Goal: Transaction & Acquisition: Purchase product/service

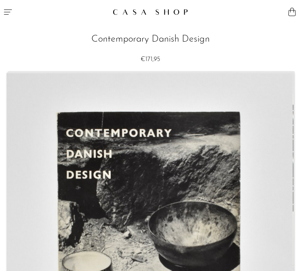
drag, startPoint x: 300, startPoint y: 90, endPoint x: 300, endPoint y: 172, distance: 82.2
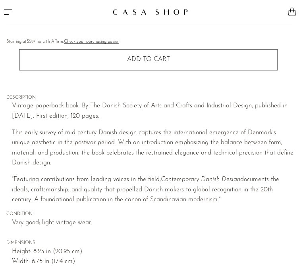
scroll to position [281, 0]
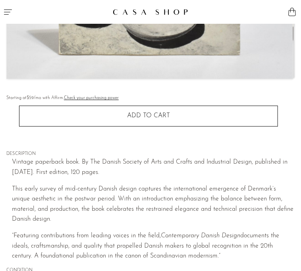
click at [8, 4] on button "Menu" at bounding box center [75, 12] width 150 height 24
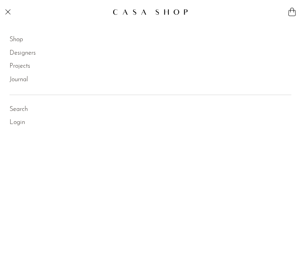
click at [12, 37] on link "Shop" at bounding box center [16, 40] width 13 height 10
click at [165, 13] on img at bounding box center [150, 12] width 75 height 7
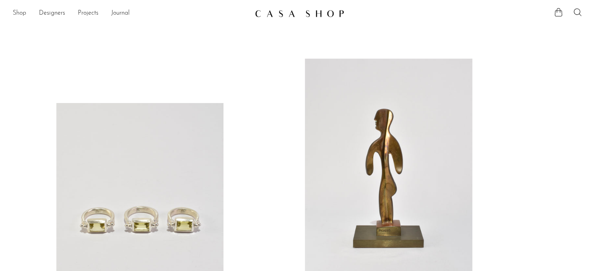
click at [20, 10] on link "Shop" at bounding box center [19, 13] width 13 height 10
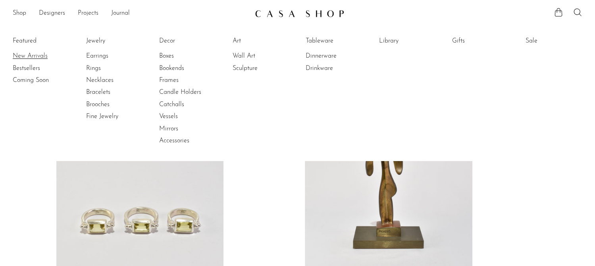
click at [15, 53] on link "New Arrivals" at bounding box center [43, 56] width 60 height 9
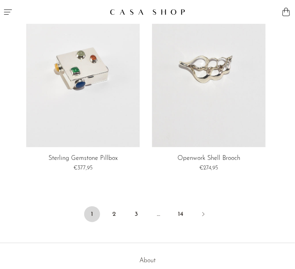
scroll to position [3485, 0]
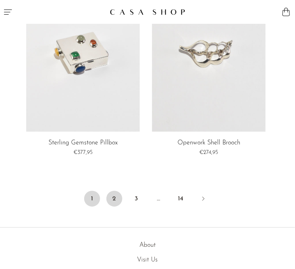
click at [113, 198] on link "2" at bounding box center [114, 199] width 16 height 16
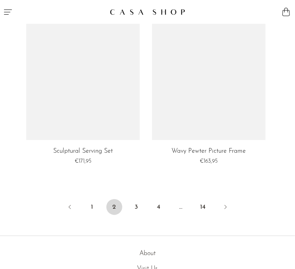
scroll to position [3454, 0]
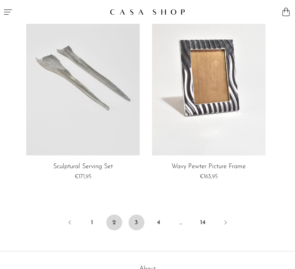
click at [138, 228] on link "3" at bounding box center [137, 223] width 16 height 16
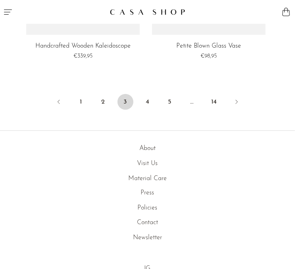
scroll to position [3594, 0]
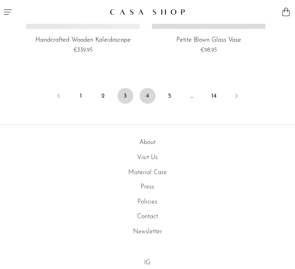
click at [144, 88] on link "4" at bounding box center [148, 96] width 16 height 16
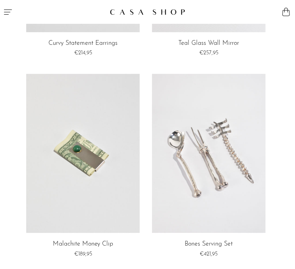
scroll to position [2594, 0]
